Goal: Task Accomplishment & Management: Use online tool/utility

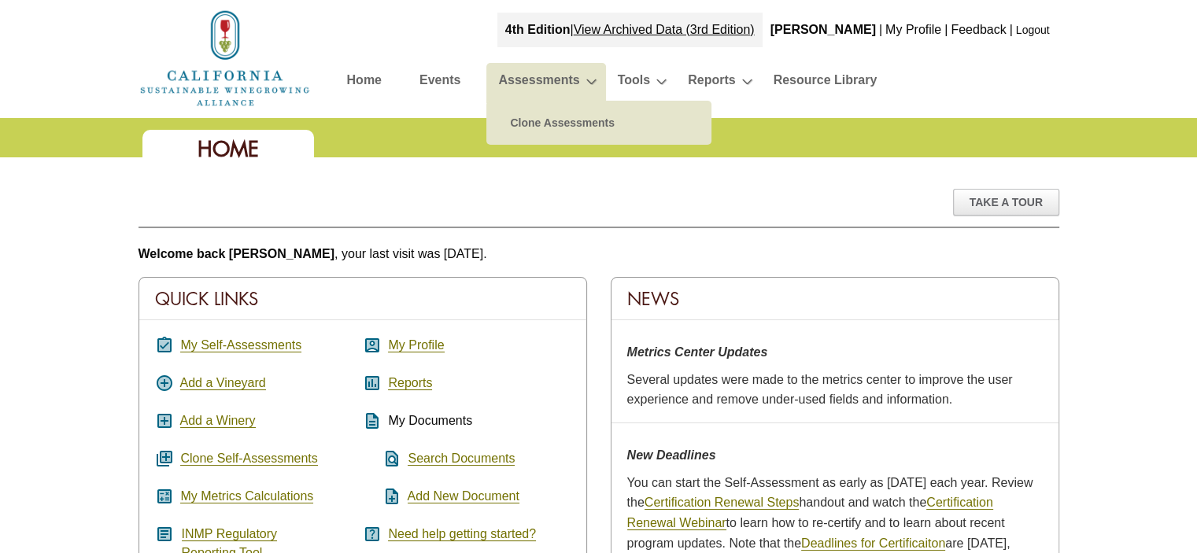
click at [530, 78] on link "Assessments" at bounding box center [538, 83] width 81 height 28
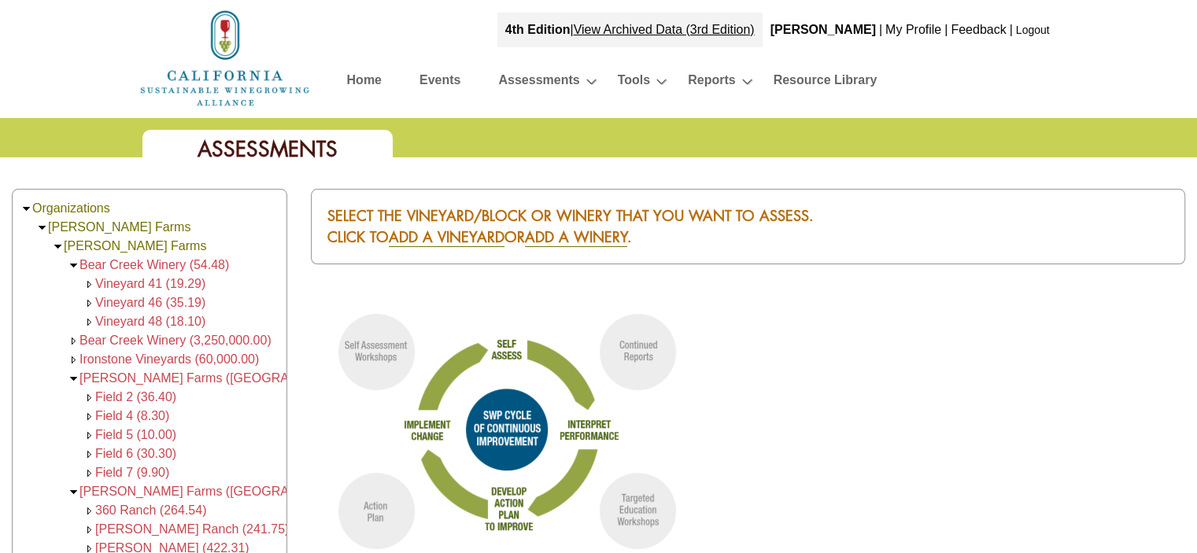
scroll to position [157, 0]
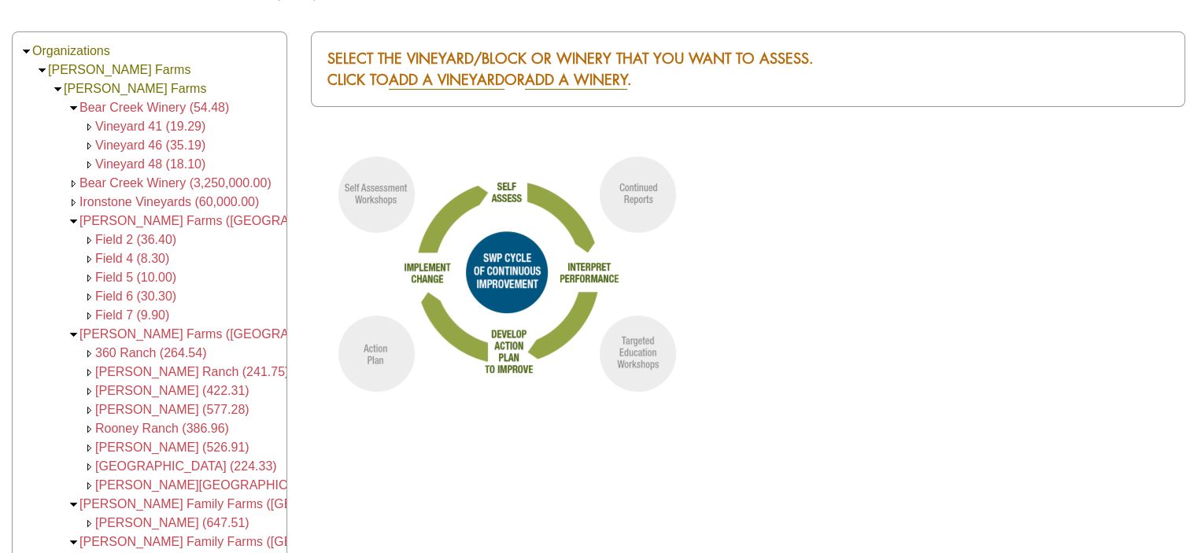
click at [333, 121] on div "Select the Vineyard/Block or Winery that you want to assess. Click to ADD a VIN…" at bounding box center [748, 438] width 898 height 814
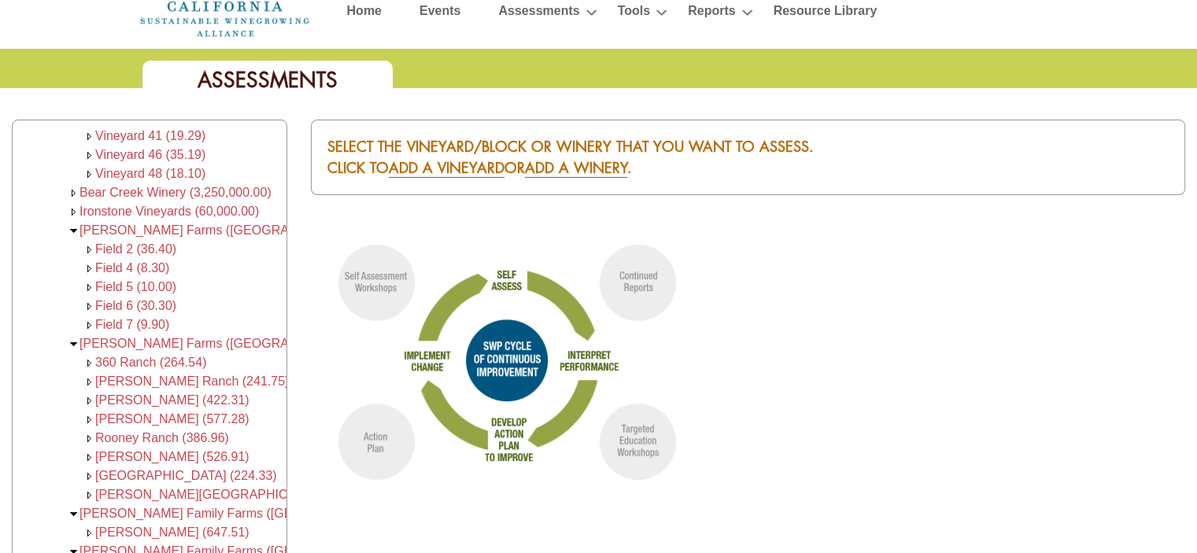
scroll to position [0, 0]
